Goal: Obtain resource: Download file/media

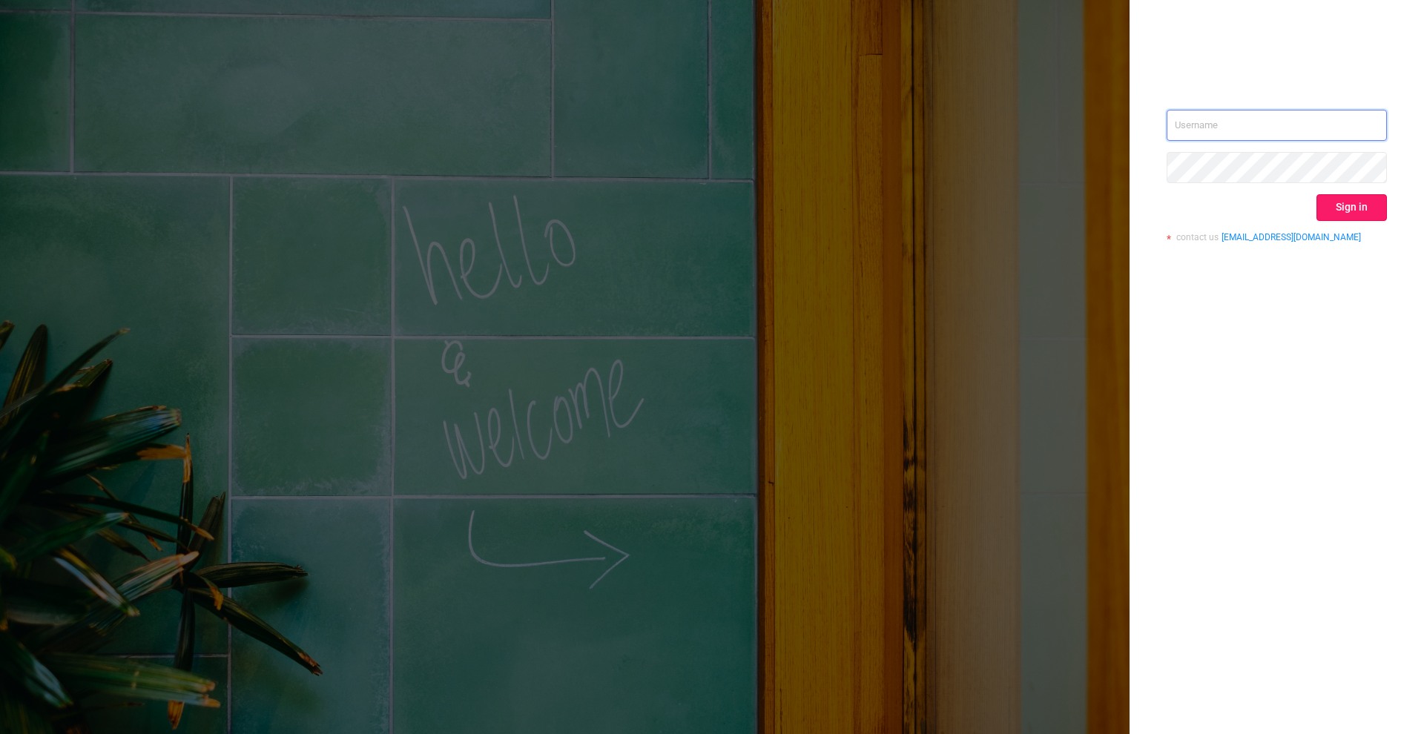
type input "[PERSON_NAME][EMAIL_ADDRESS][DOMAIN_NAME]"
click at [1349, 209] on button "Sign in" at bounding box center [1352, 207] width 70 height 27
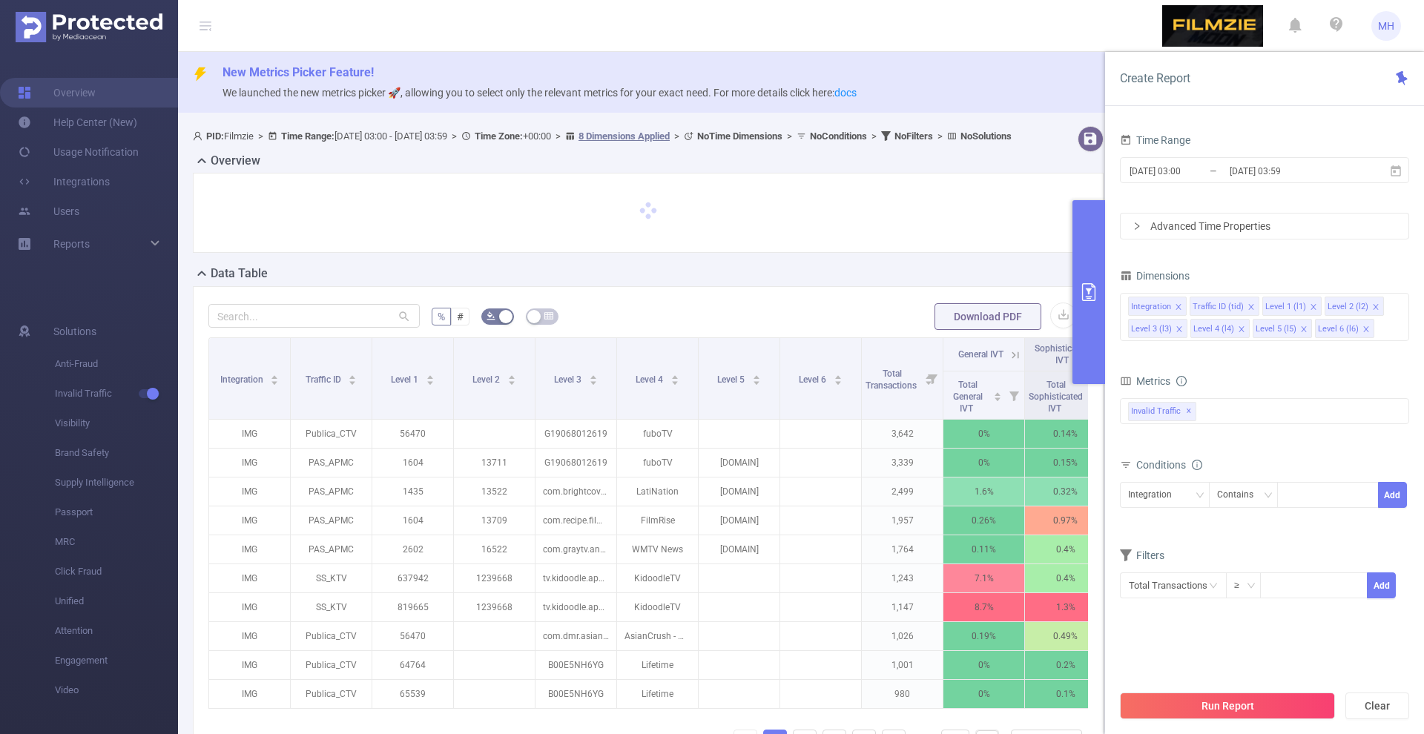
click at [1160, 168] on input "[DATE] 03:00" at bounding box center [1188, 171] width 120 height 20
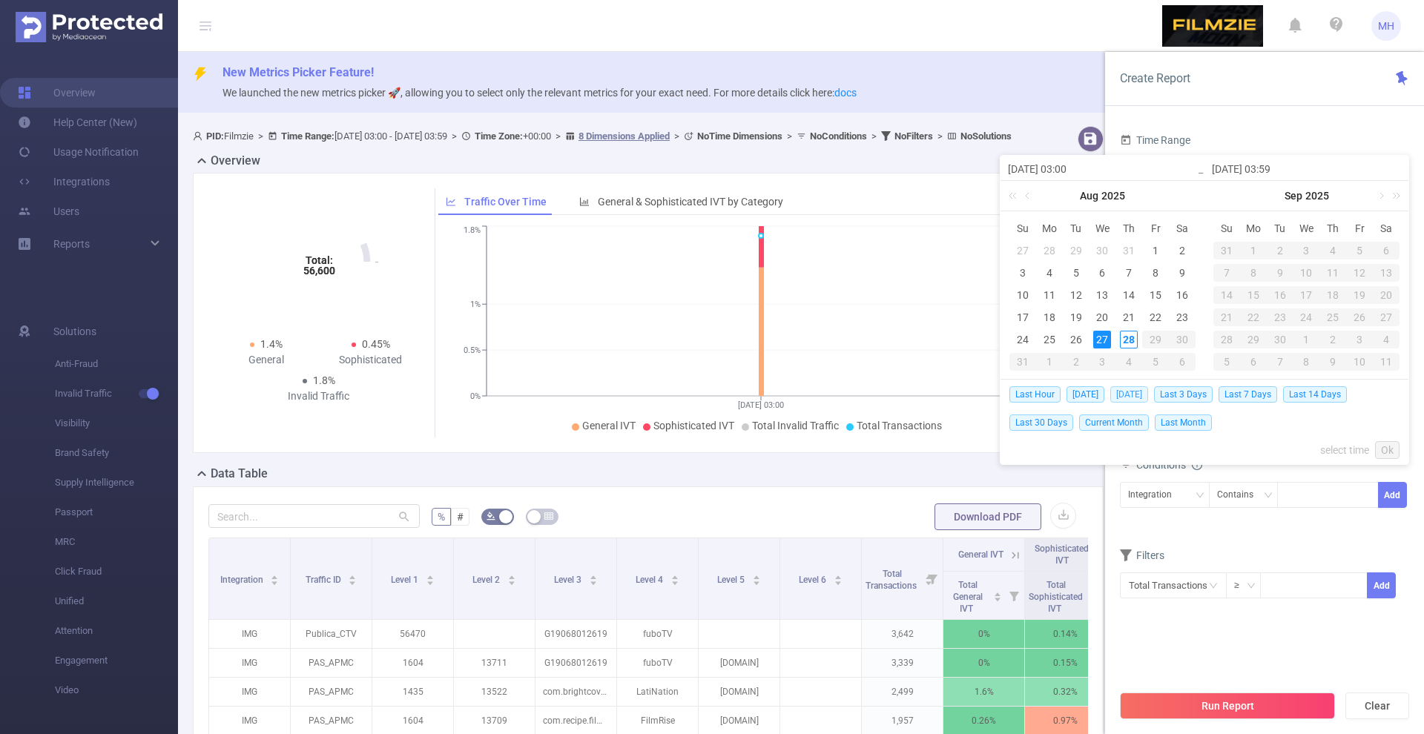
click at [1122, 392] on span "[DATE]" at bounding box center [1129, 394] width 38 height 16
type input "[DATE] 00:00"
type input "[DATE] 23:59"
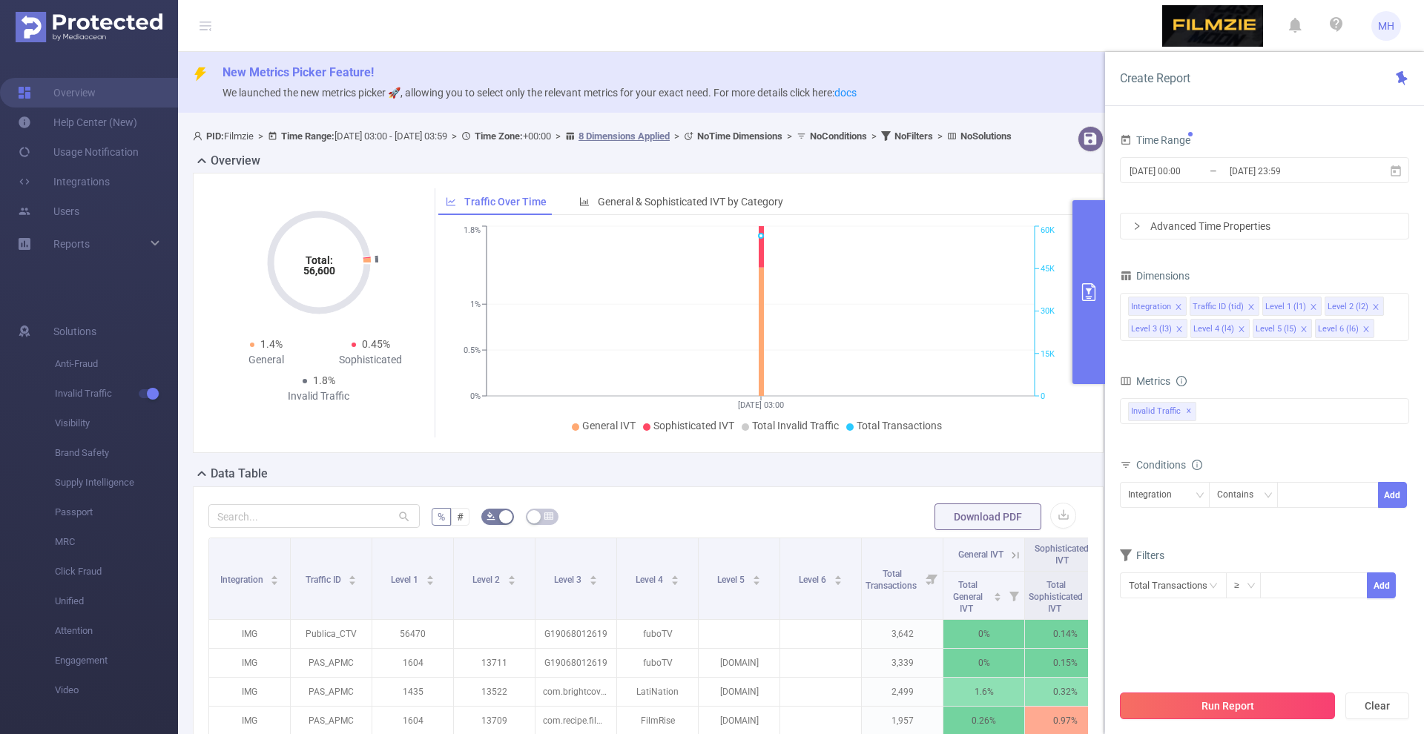
click at [1176, 705] on button "Run Report" at bounding box center [1227, 706] width 215 height 27
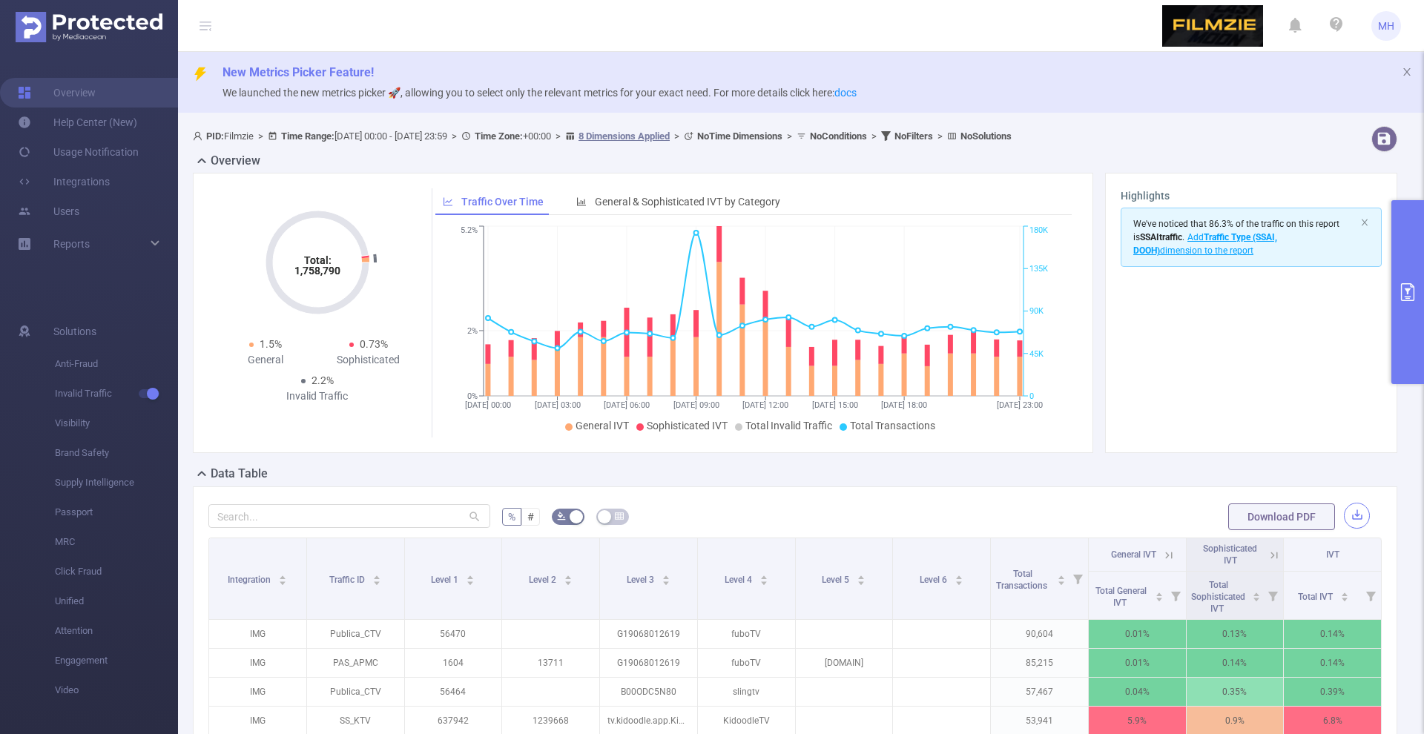
click at [1359, 510] on button "button" at bounding box center [1357, 516] width 26 height 26
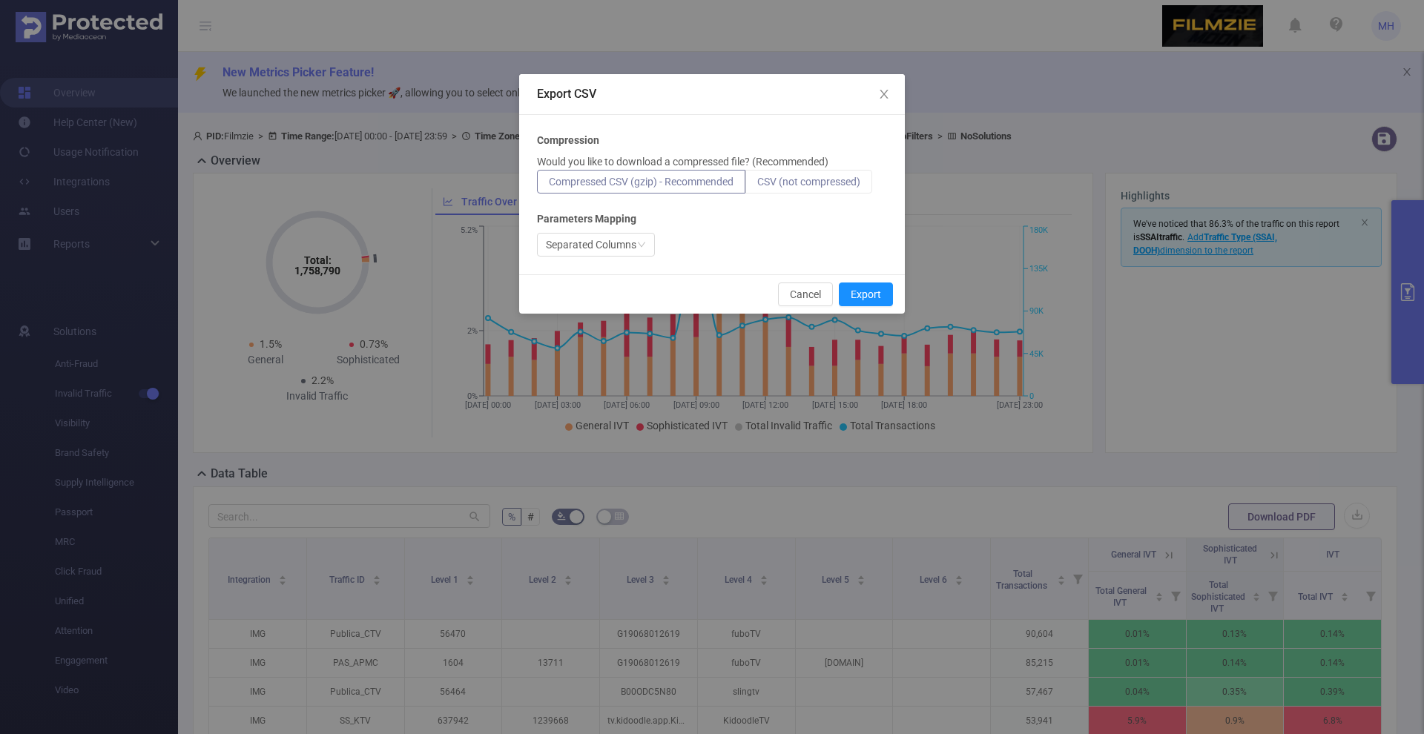
click at [789, 182] on span "CSV (not compressed)" at bounding box center [808, 182] width 103 height 12
click at [757, 185] on input "CSV (not compressed)" at bounding box center [757, 185] width 0 height 0
click at [875, 295] on button "Export" at bounding box center [866, 295] width 54 height 24
